Goal: Information Seeking & Learning: Learn about a topic

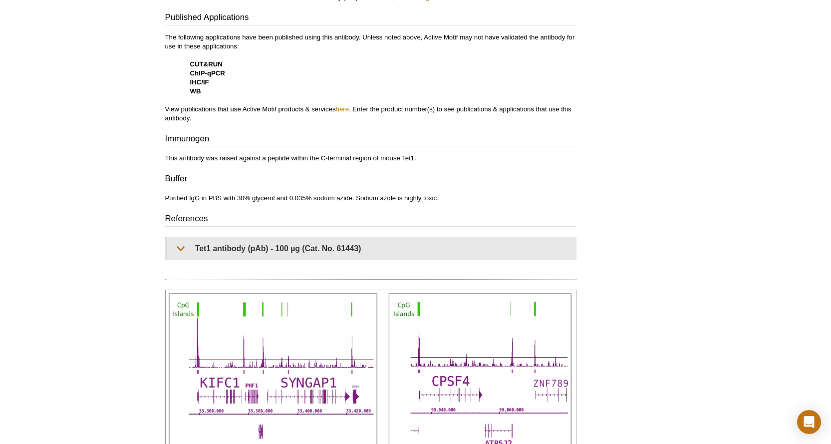
scroll to position [599, 0]
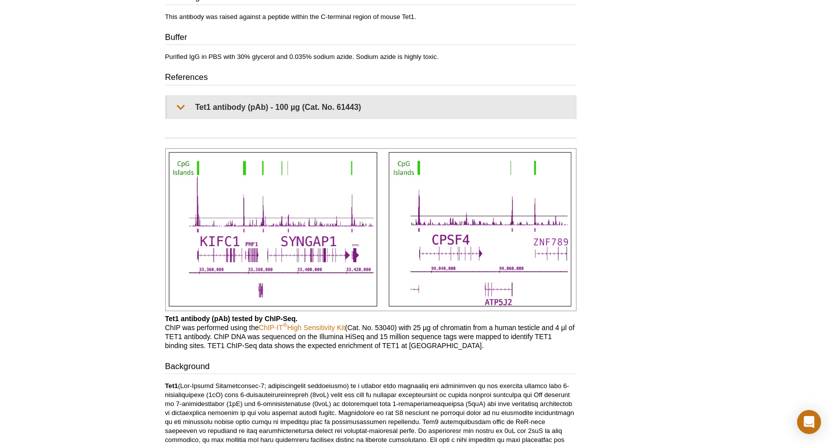
click at [388, 182] on img at bounding box center [370, 229] width 411 height 163
click at [342, 173] on img at bounding box center [370, 229] width 411 height 163
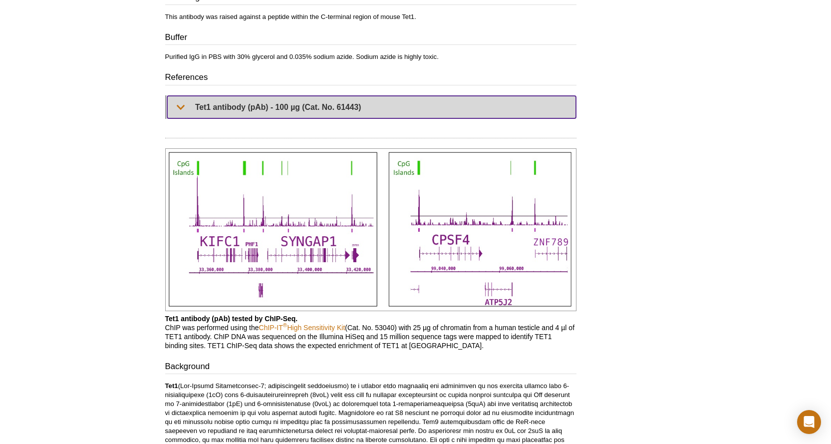
click at [291, 100] on summary "Tet1 antibody (pAb) - 100 µg (Cat. No. 61443)" at bounding box center [371, 107] width 409 height 22
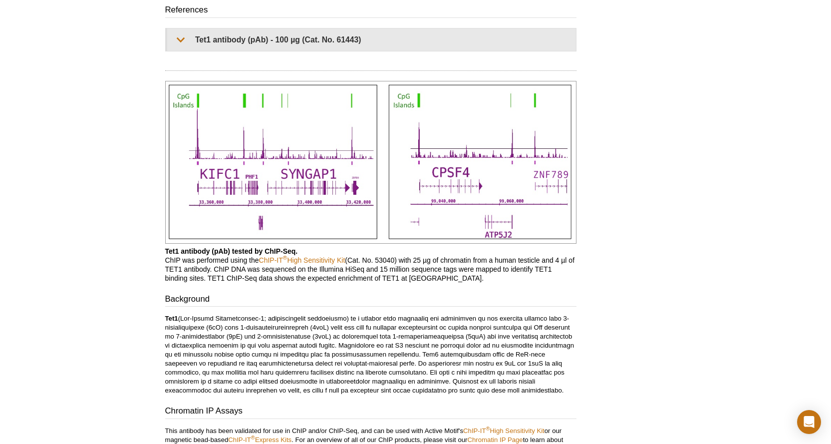
scroll to position [649, 0]
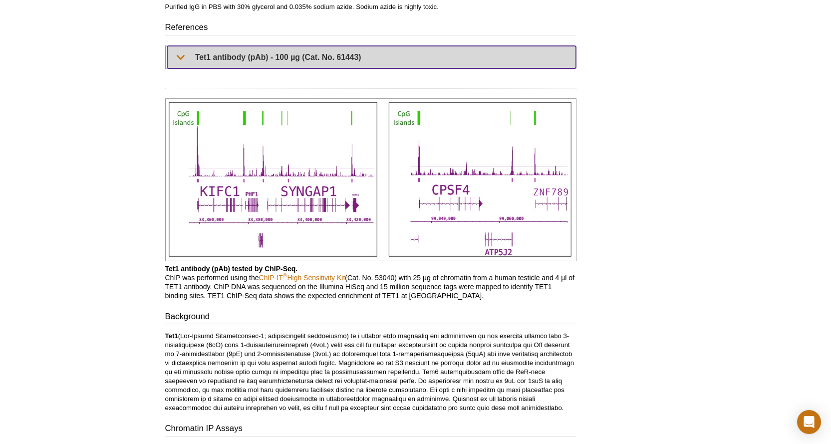
click at [292, 57] on summary "Tet1 antibody (pAb) - 100 µg (Cat. No. 61443)" at bounding box center [371, 57] width 409 height 22
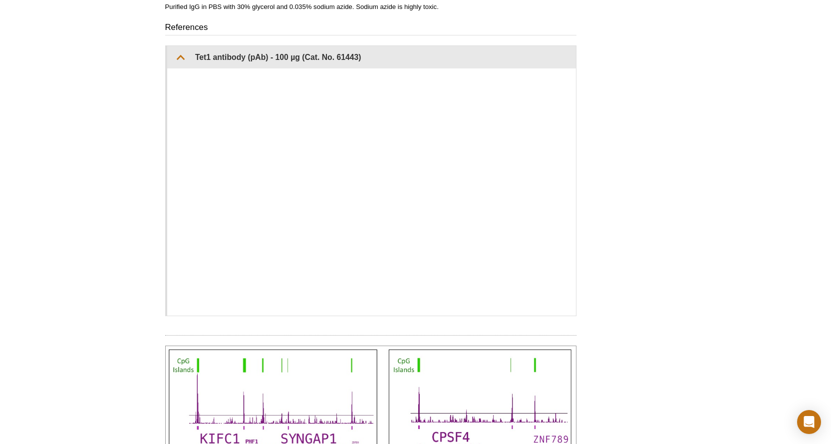
click at [636, 146] on div "RELATED PRODUCTS 5-Hydroxymethylcytosine (5-hmC) antibody (mAb) 5-Hydroxymethyl…" at bounding box center [624, 156] width 95 height 1453
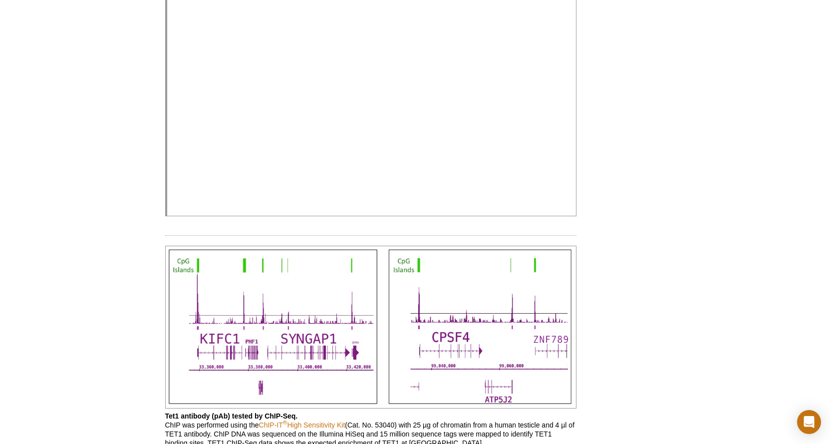
scroll to position [699, 0]
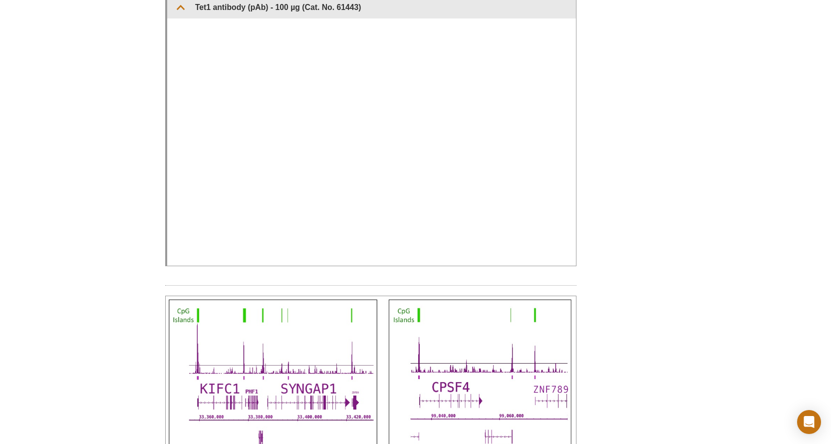
click at [570, 238] on div at bounding box center [371, 141] width 409 height 247
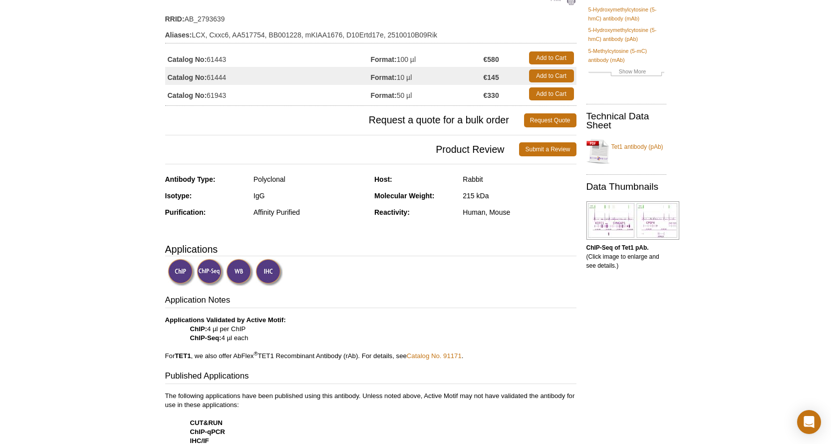
scroll to position [0, 0]
